Goal: Transaction & Acquisition: Purchase product/service

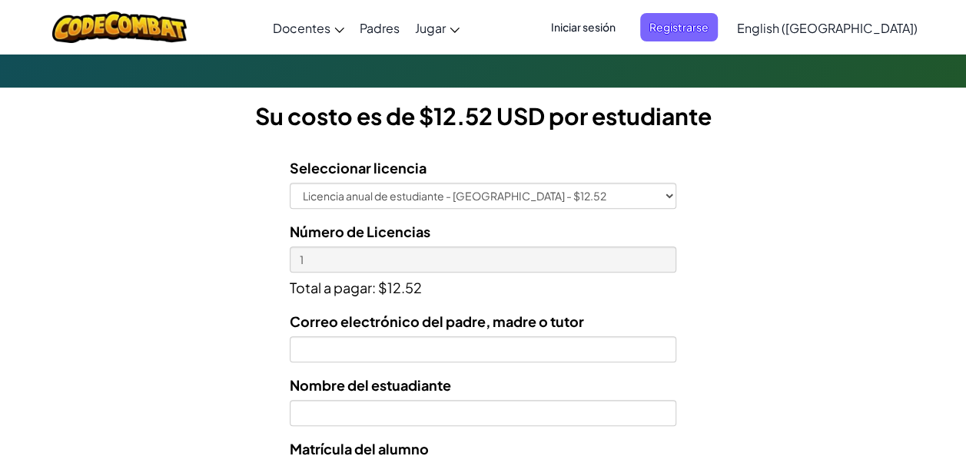
scroll to position [400, 0]
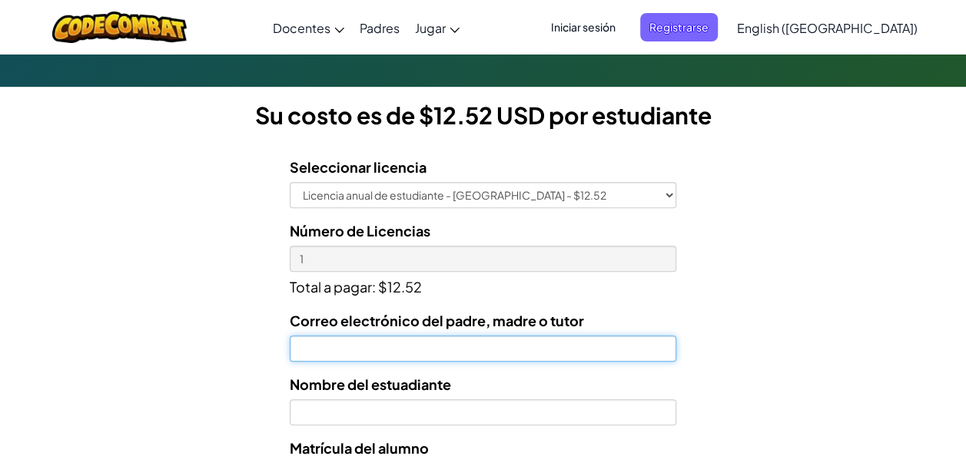
click at [539, 352] on input "Correo electrónico del padre, madre o tutor" at bounding box center [483, 349] width 387 height 26
type input "uper8509@gmail.com"
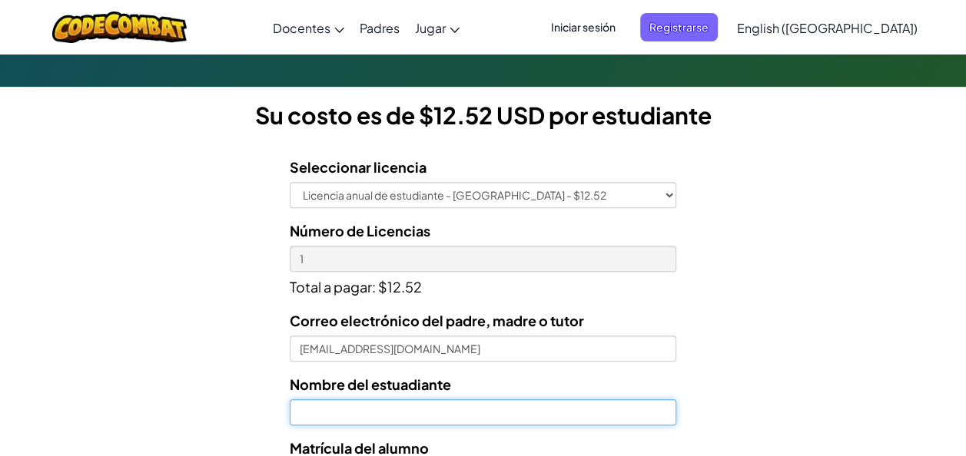
click at [536, 406] on input "text" at bounding box center [483, 413] width 387 height 26
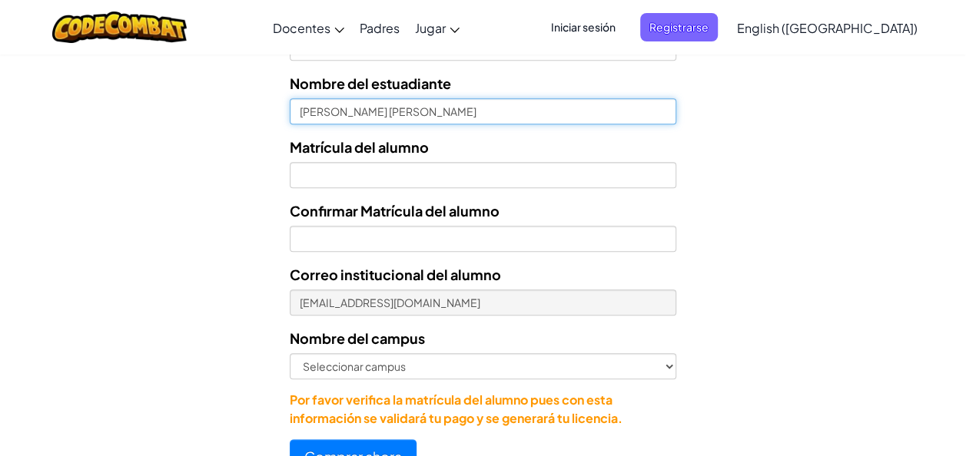
scroll to position [707, 0]
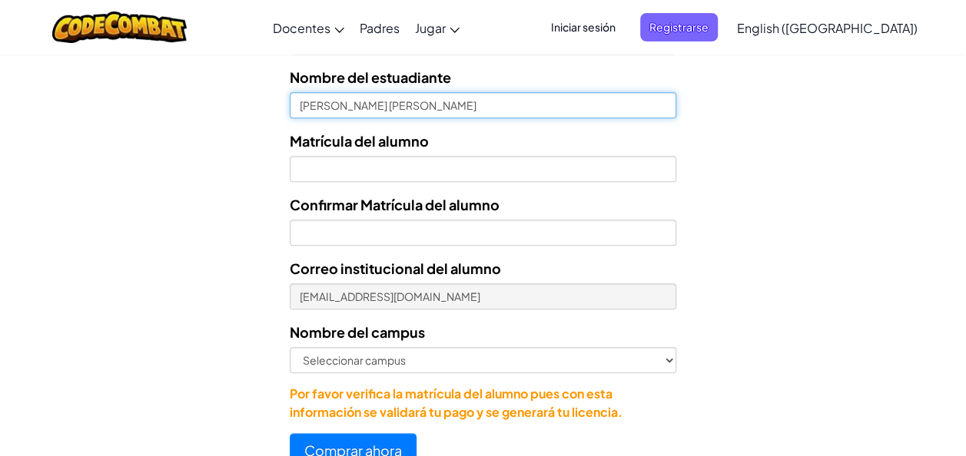
type input "Alexander Salvador Islas Hernandez"
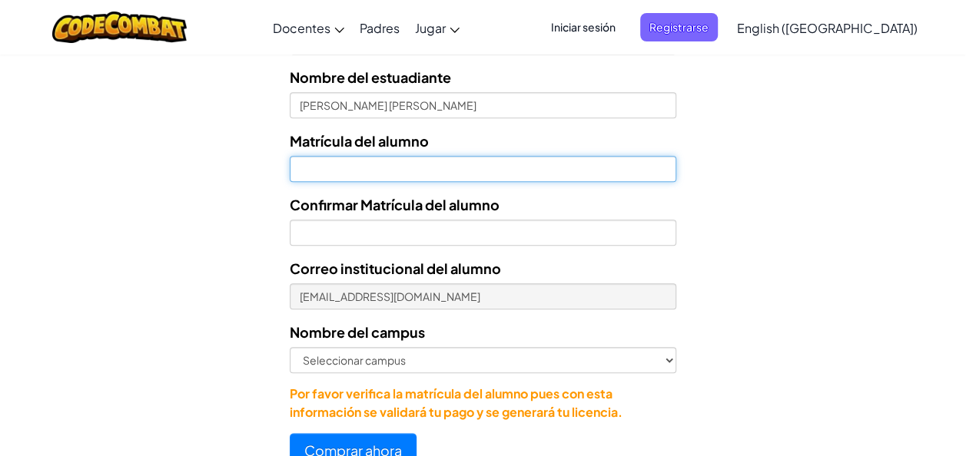
click at [603, 163] on input "Nombre del estuadiante" at bounding box center [483, 169] width 387 height 26
type input "07180806"
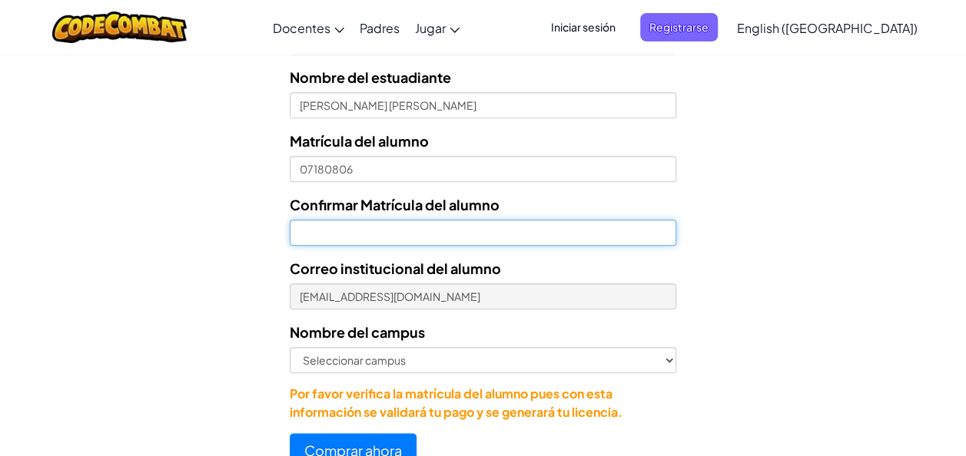
click at [525, 235] on input "Confirmar Matrícula del alumno" at bounding box center [483, 233] width 387 height 26
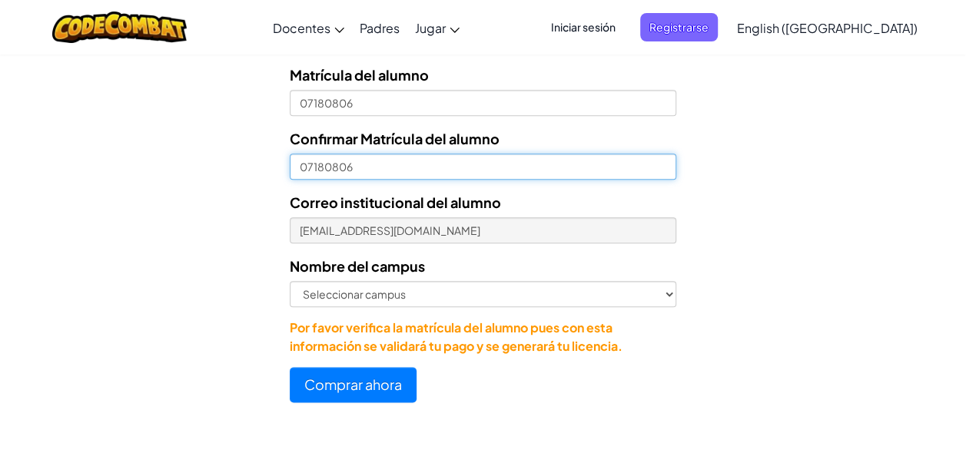
scroll to position [799, 0]
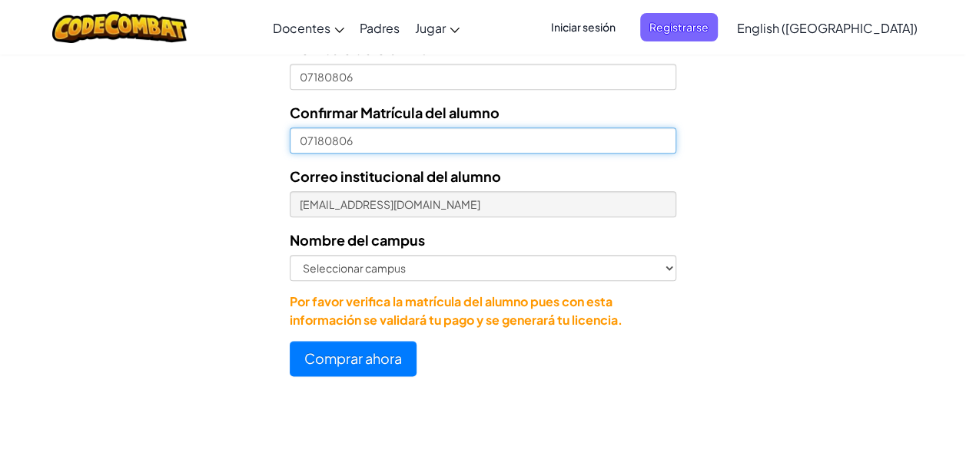
type input "07180806"
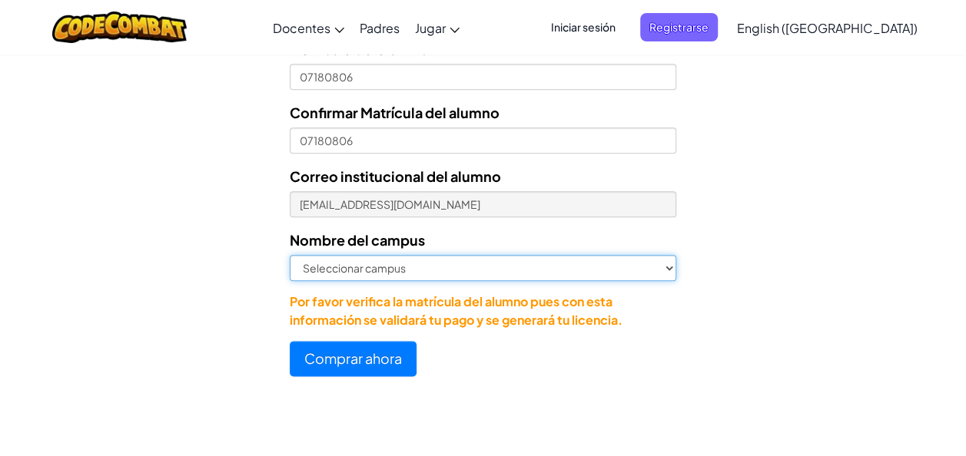
click at [669, 273] on select "Seleccionar campus Cancún Central Chihuahua Ciudad Juárez Ciudad Obregón Cuauti…" at bounding box center [483, 268] width 387 height 26
select select "Ferrería"
click at [290, 255] on select "Seleccionar campus Cancún Central Chihuahua Ciudad Juárez Ciudad Obregón Cuauti…" at bounding box center [483, 268] width 387 height 26
click at [669, 264] on select "Seleccionar campus Cancún Central Chihuahua Ciudad Juárez Ciudad Obregón Cuauti…" at bounding box center [483, 268] width 387 height 26
click at [290, 255] on select "Seleccionar campus Cancún Central Chihuahua Ciudad Juárez Ciudad Obregón Cuauti…" at bounding box center [483, 268] width 387 height 26
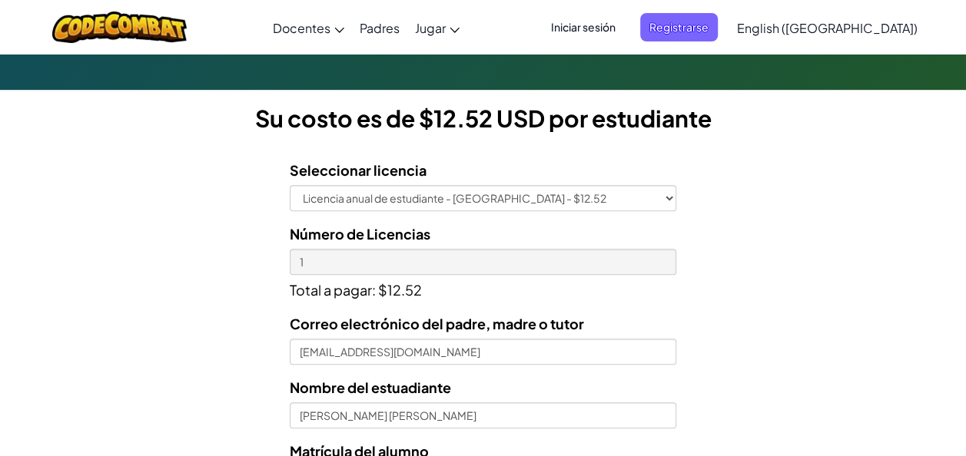
scroll to position [372, 0]
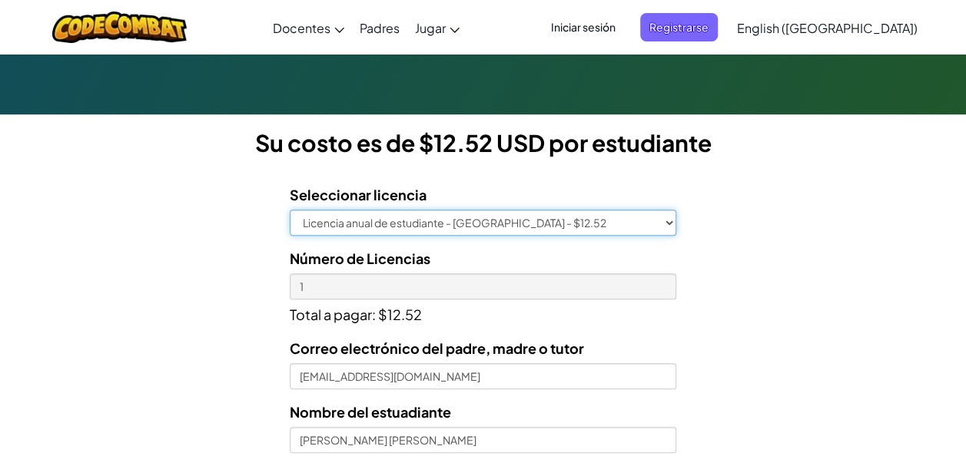
click at [670, 221] on select "Licencia anual de estudiante - Universidad Tecmilenio - $12.52" at bounding box center [483, 223] width 387 height 26
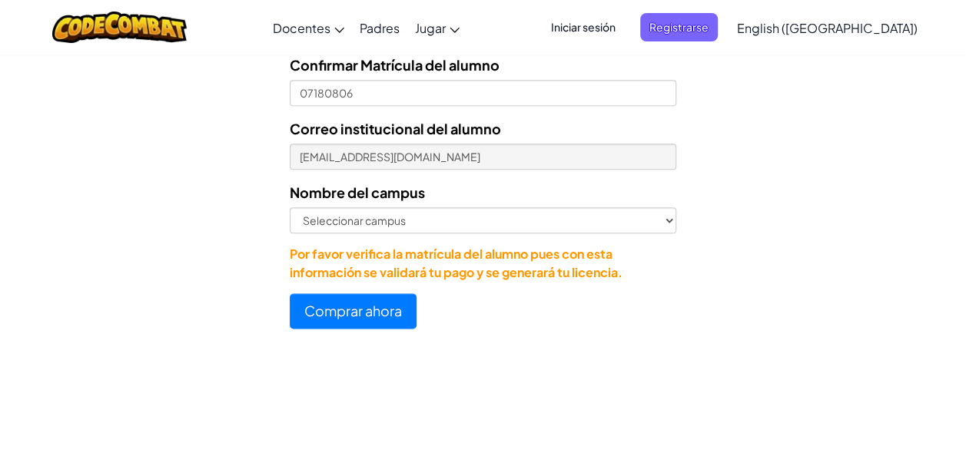
scroll to position [857, 0]
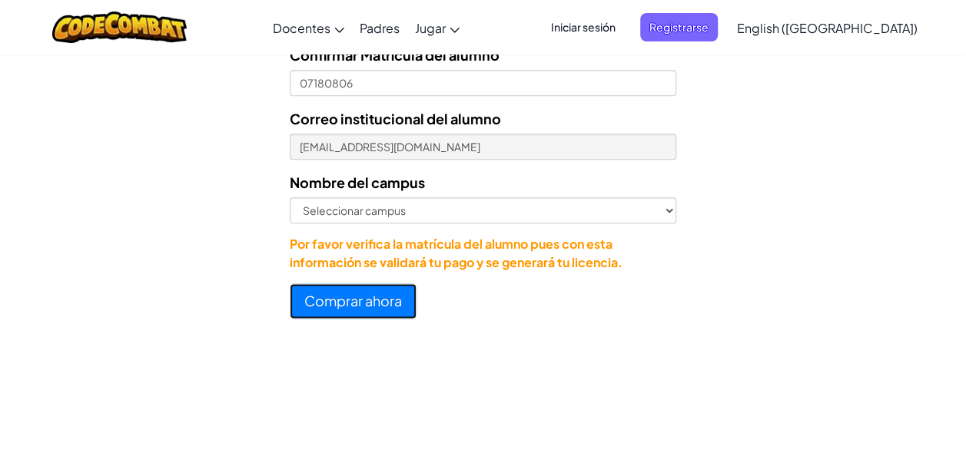
click at [350, 302] on button "Comprar ahora" at bounding box center [353, 301] width 127 height 35
